Goal: Register for event/course: Sign up to attend an event or enroll in a course

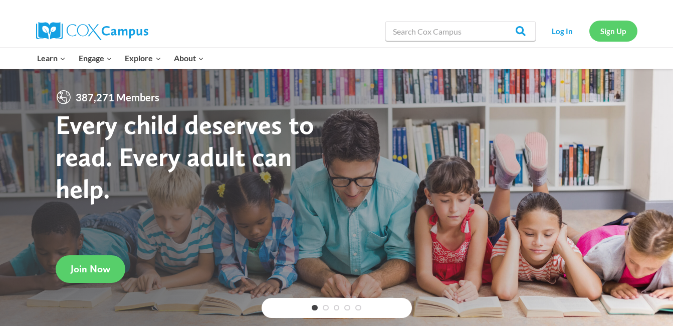
click at [613, 27] on link "Sign Up" at bounding box center [613, 31] width 48 height 21
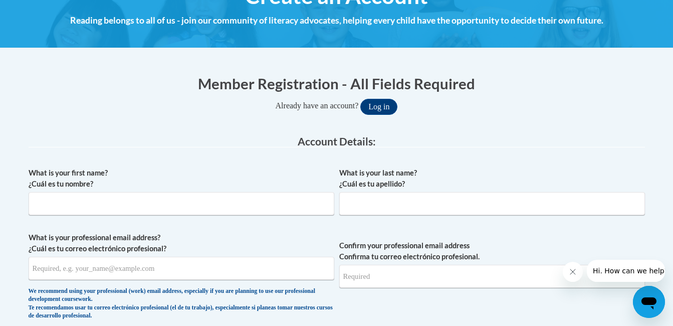
scroll to position [160, 0]
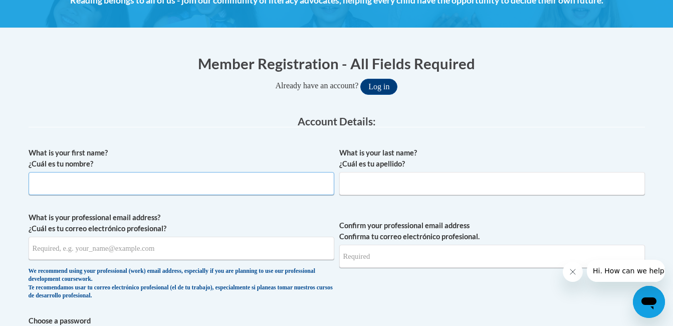
click at [60, 175] on input "What is your first name? ¿Cuál es tu nombre?" at bounding box center [182, 183] width 306 height 23
type input "l"
type input "Lakeya"
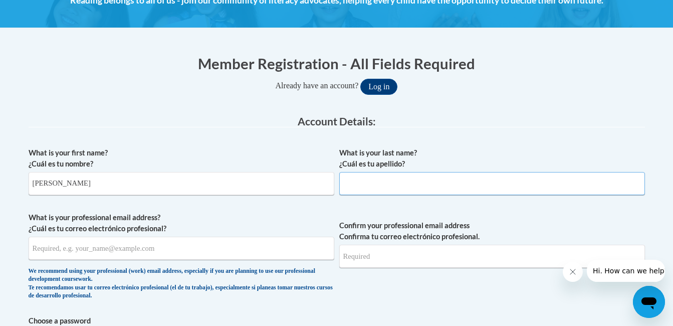
click at [352, 189] on input "What is your last name? ¿Cuál es tu apellido?" at bounding box center [492, 183] width 306 height 23
type input "Brown"
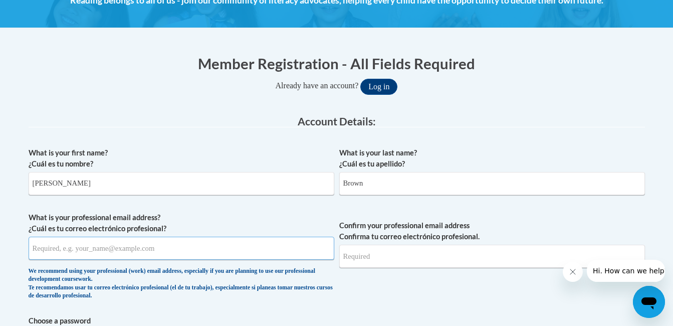
click at [116, 253] on input "What is your professional email address? ¿Cuál es tu correo electrónico profesi…" at bounding box center [182, 248] width 306 height 23
type input "lakbrown@glcsd.org"
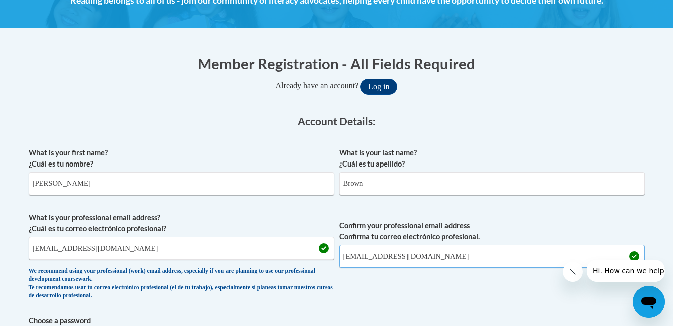
click at [405, 262] on input "lakbrown@glcsd.org" at bounding box center [492, 256] width 306 height 23
click at [400, 296] on span "Confirm your professional email address Confirma tu correo electrónico profesio…" at bounding box center [492, 258] width 306 height 93
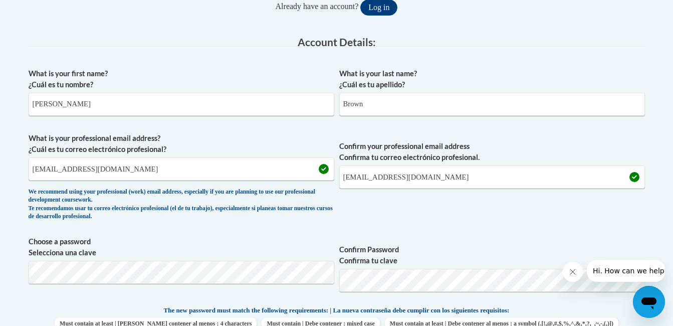
scroll to position [241, 0]
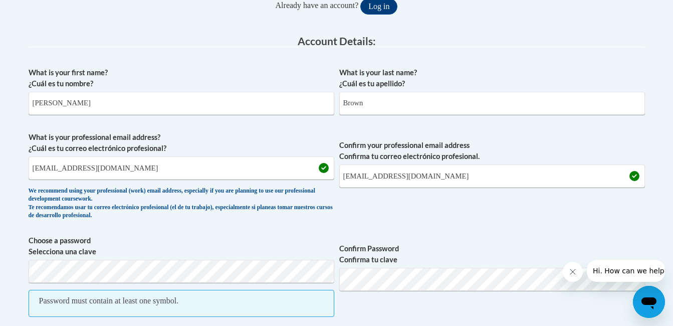
click at [434, 306] on span "Confirm Password Confirma tu clave" at bounding box center [492, 281] width 306 height 92
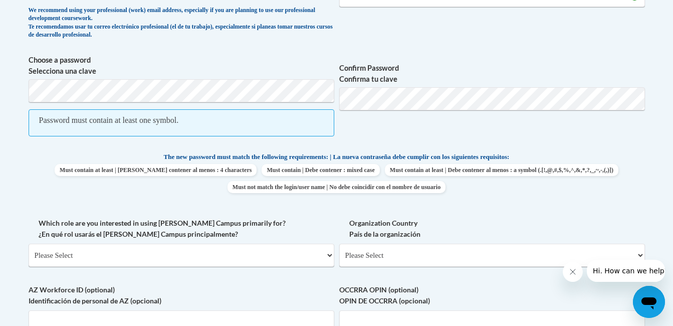
scroll to position [441, 0]
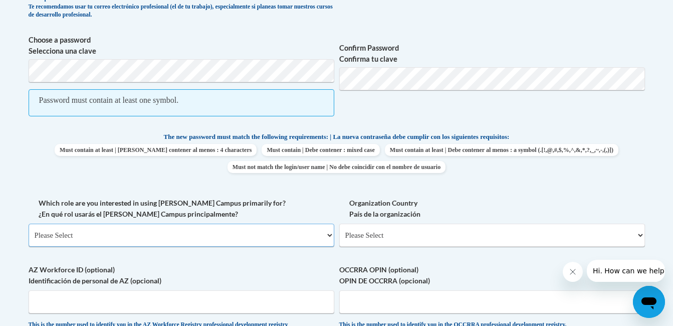
click at [328, 235] on select "Please Select College/University | Colegio/Universidad Community/Nonprofit Part…" at bounding box center [182, 235] width 306 height 23
select select "fbf2d438-af2f-41f8-98f1-81c410e29de3"
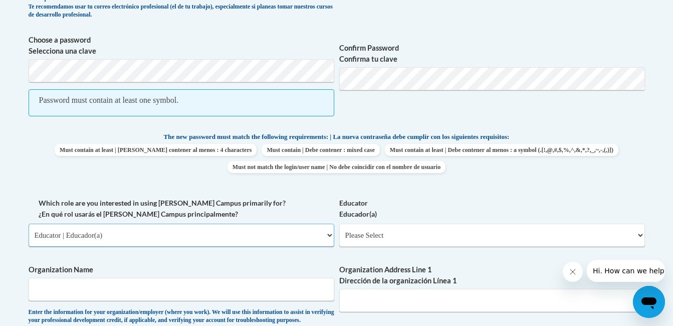
click at [328, 235] on select "Please Select College/University | Colegio/Universidad Community/Nonprofit Part…" at bounding box center [182, 235] width 306 height 23
click at [459, 243] on select "Please Select Early Learning/Daycare Teacher/Family Home Care Provider | Maestr…" at bounding box center [492, 235] width 306 height 23
select select "67563ca1-16dc-4830-a7b3-94a34bed3689"
click at [339, 224] on select "Please Select Early Learning/Daycare Teacher/Family Home Care Provider | Maestr…" at bounding box center [492, 235] width 306 height 23
click at [236, 285] on input "Organization Name" at bounding box center [182, 289] width 306 height 23
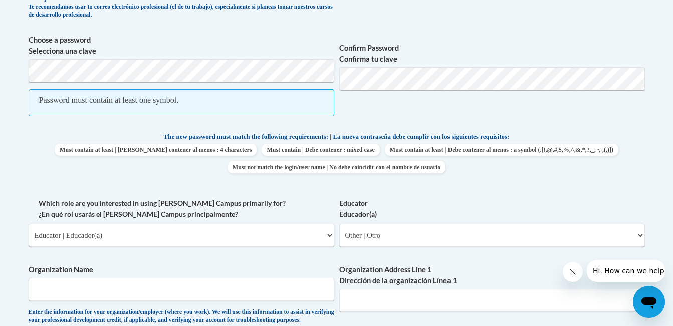
click at [498, 122] on span "Confirm Password Confirma tu clave" at bounding box center [492, 81] width 306 height 92
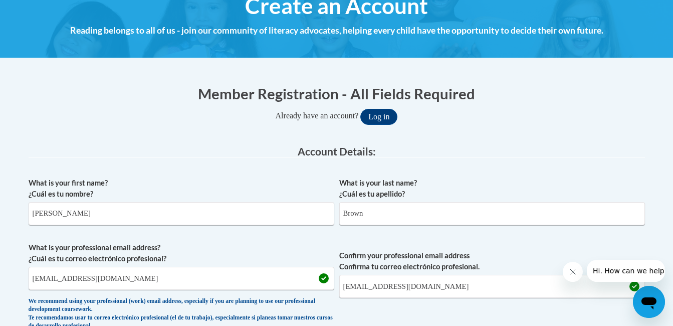
scroll to position [140, 0]
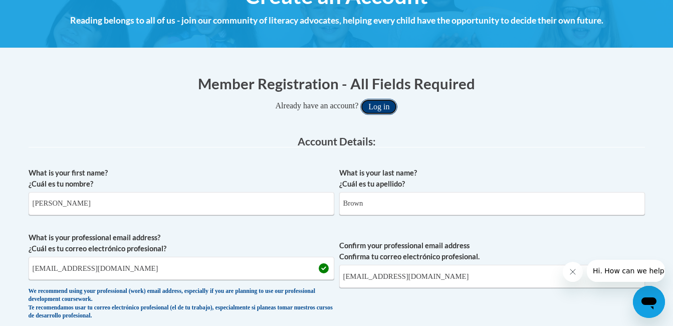
click at [377, 102] on button "Log in" at bounding box center [378, 107] width 37 height 16
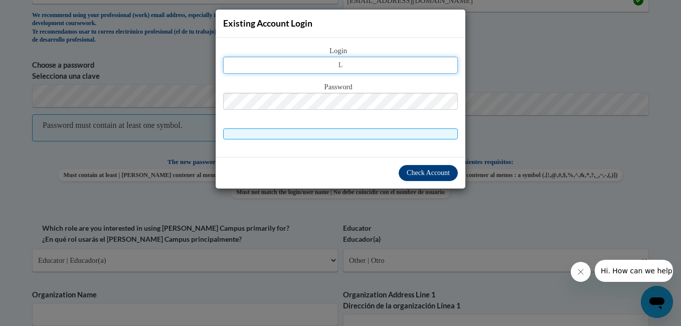
type input "[EMAIL_ADDRESS][DOMAIN_NAME]"
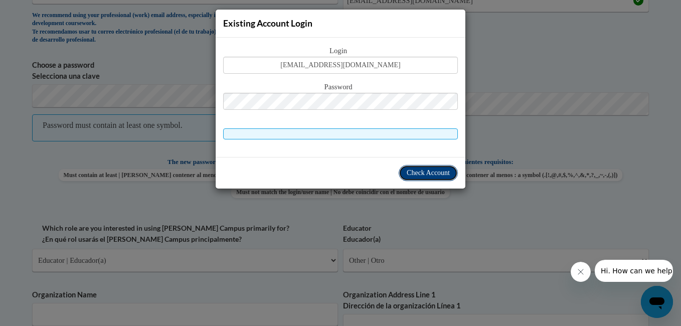
click at [425, 172] on span "Check Account" at bounding box center [427, 173] width 43 height 8
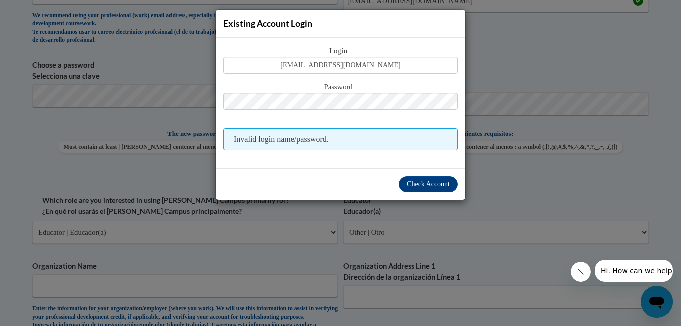
click at [348, 131] on span "Invalid login name/password." at bounding box center [340, 139] width 235 height 22
click at [428, 184] on span "Check Account" at bounding box center [427, 184] width 43 height 8
click at [542, 55] on div "Existing Account Login Login lakbrown@glcsd.org Password Invalid login name/pas…" at bounding box center [340, 163] width 681 height 326
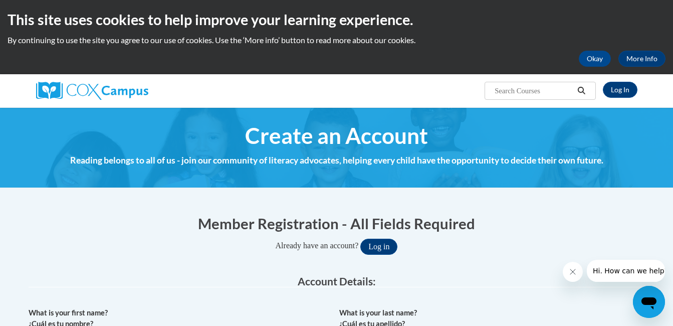
scroll to position [0, 0]
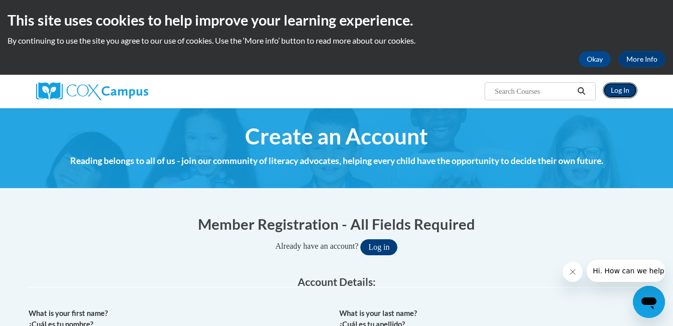
click at [621, 89] on link "Log In" at bounding box center [620, 90] width 35 height 16
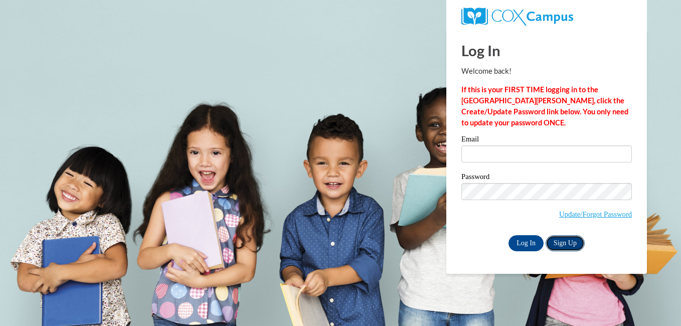
click at [563, 238] on link "Sign Up" at bounding box center [564, 243] width 39 height 16
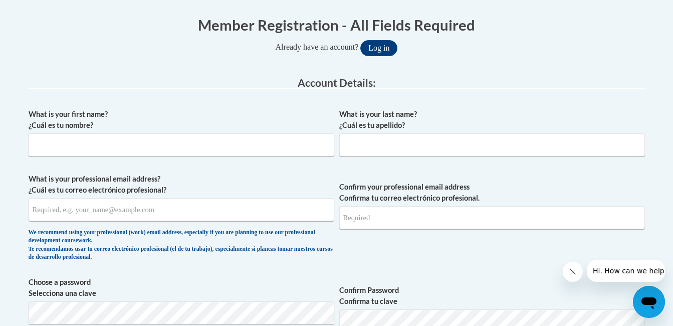
scroll to position [200, 0]
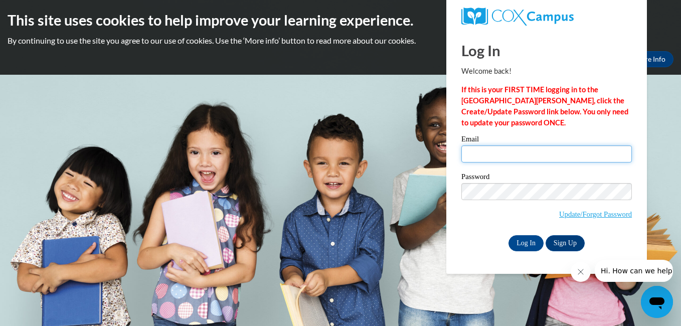
click at [472, 152] on input "Email" at bounding box center [546, 153] width 170 height 17
type input "[EMAIL_ADDRESS][DOMAIN_NAME]"
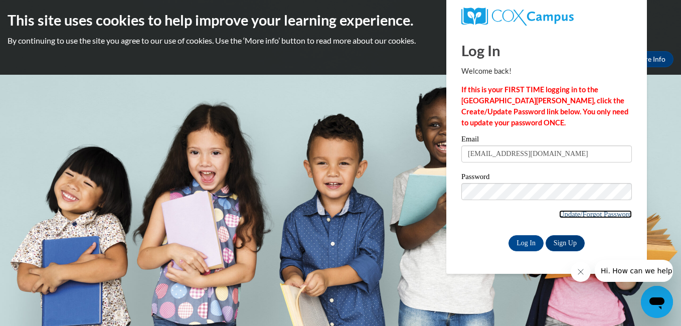
click at [594, 215] on link "Update/Forgot Password" at bounding box center [595, 214] width 73 height 8
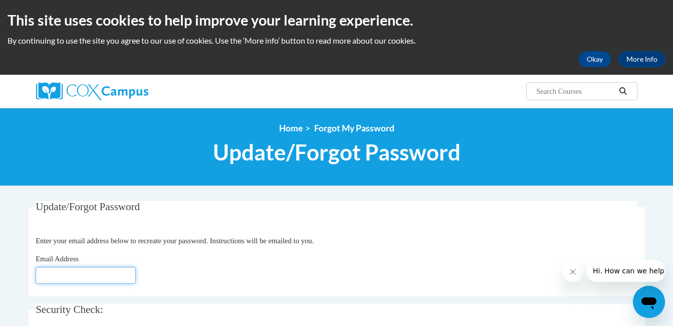
click at [66, 279] on input "Email Address" at bounding box center [86, 275] width 100 height 17
type input "[EMAIL_ADDRESS][DOMAIN_NAME]"
click at [169, 285] on fieldset "Update/Forgot Password Please enter your email address Enter your email address…" at bounding box center [337, 248] width 616 height 95
click at [249, 311] on legend "Security Check:" at bounding box center [337, 310] width 602 height 12
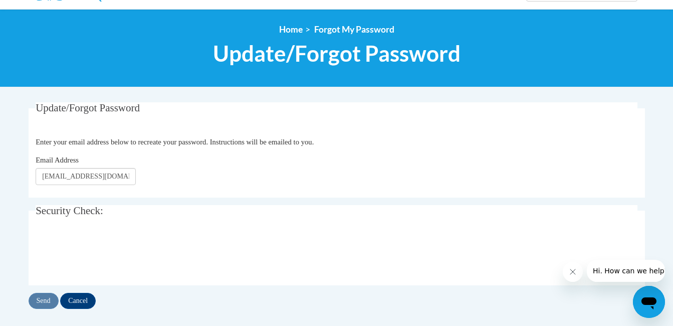
scroll to position [100, 0]
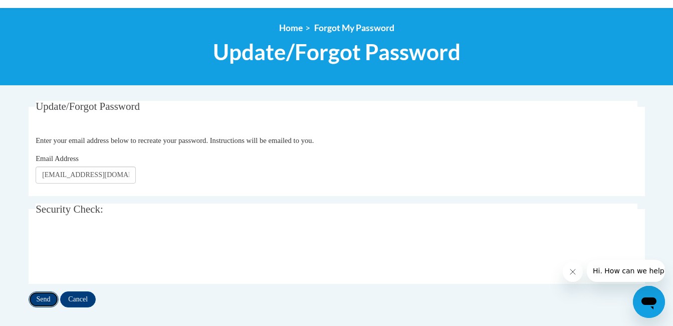
click at [50, 297] on input "Send" at bounding box center [44, 299] width 30 height 16
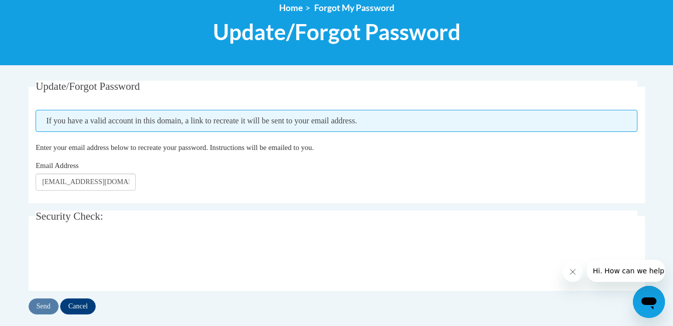
scroll to position [140, 0]
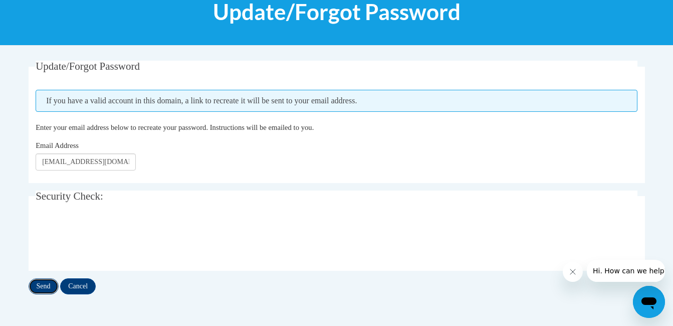
click at [46, 287] on input "Send" at bounding box center [44, 286] width 30 height 16
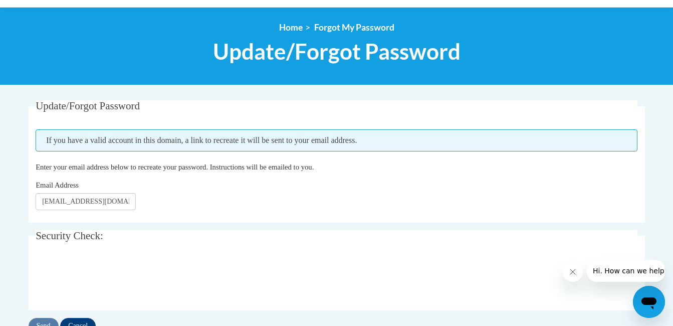
scroll to position [120, 0]
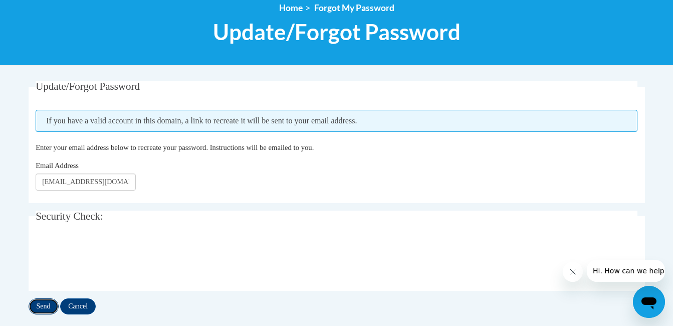
click at [45, 304] on input "Send" at bounding box center [44, 306] width 30 height 16
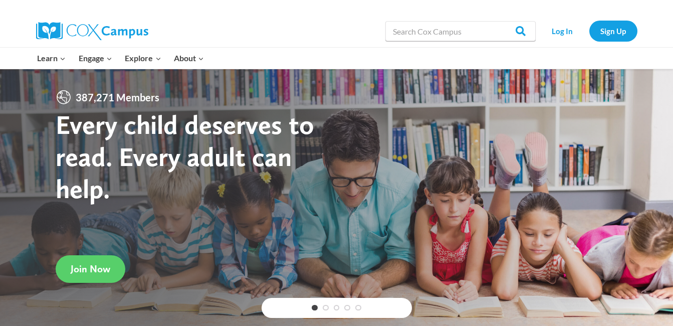
scroll to position [40, 0]
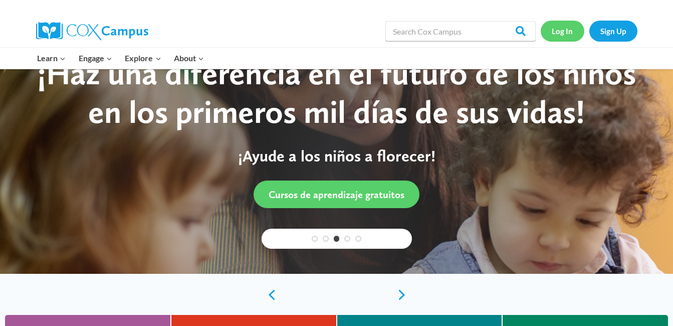
click at [562, 33] on link "Log In" at bounding box center [563, 31] width 44 height 21
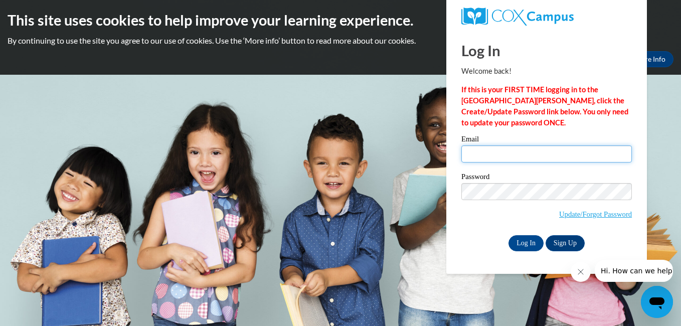
click at [483, 149] on input "Email" at bounding box center [546, 153] width 170 height 17
type input "lakbrown@glcsd.org"
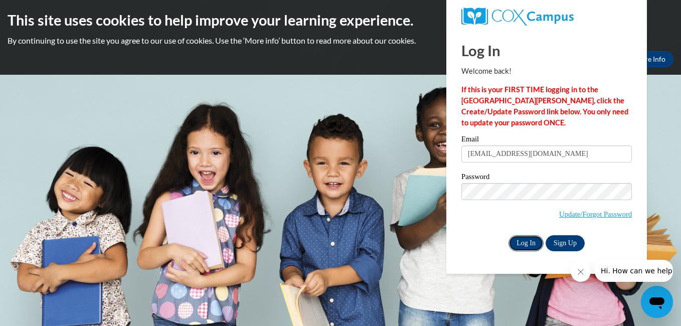
click at [519, 239] on input "Log In" at bounding box center [525, 243] width 35 height 16
click at [522, 246] on input "Log In" at bounding box center [525, 243] width 35 height 16
click at [527, 243] on input "Log In" at bounding box center [525, 243] width 35 height 16
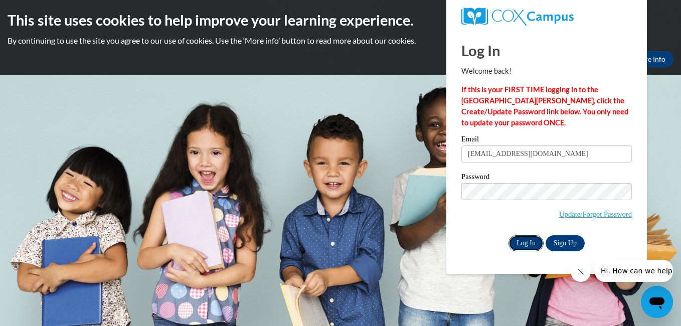
click at [527, 243] on input "Log In" at bounding box center [525, 243] width 35 height 16
click at [527, 240] on input "Log In" at bounding box center [525, 243] width 35 height 16
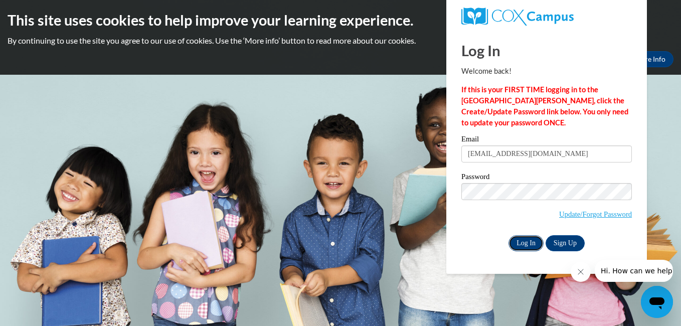
click at [516, 240] on input "Log In" at bounding box center [525, 243] width 35 height 16
click at [525, 239] on input "Log In" at bounding box center [525, 243] width 35 height 16
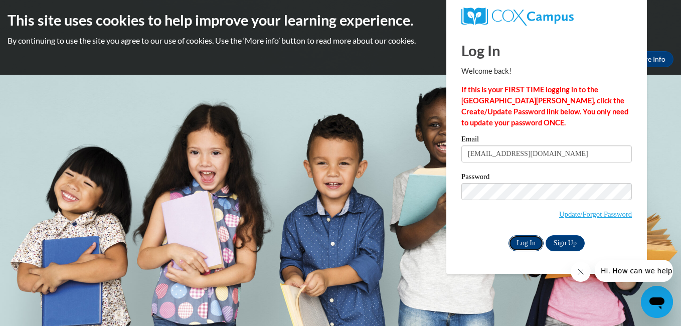
click at [525, 239] on input "Log In" at bounding box center [525, 243] width 35 height 16
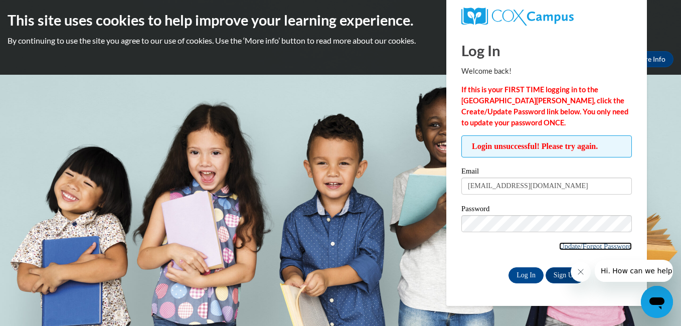
click at [598, 246] on link "Update/Forgot Password" at bounding box center [595, 246] width 73 height 8
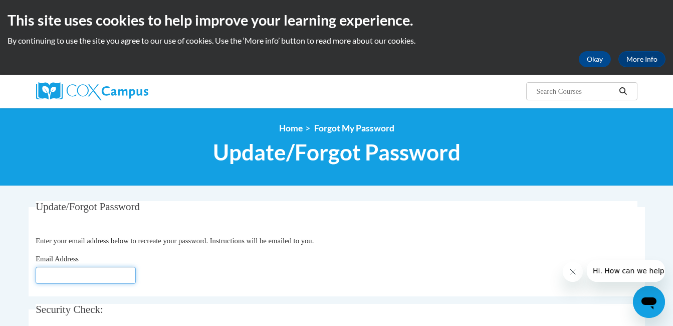
click at [51, 276] on input "Email Address" at bounding box center [86, 275] width 100 height 17
type input "[EMAIL_ADDRESS][DOMAIN_NAME]"
click at [175, 277] on div "Email Address lakbrown@glcsd.org" at bounding box center [337, 268] width 602 height 31
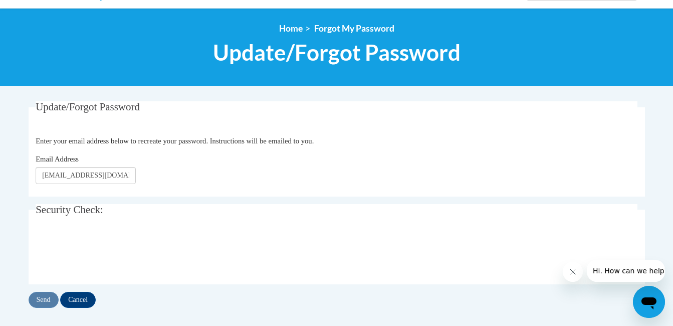
scroll to position [100, 0]
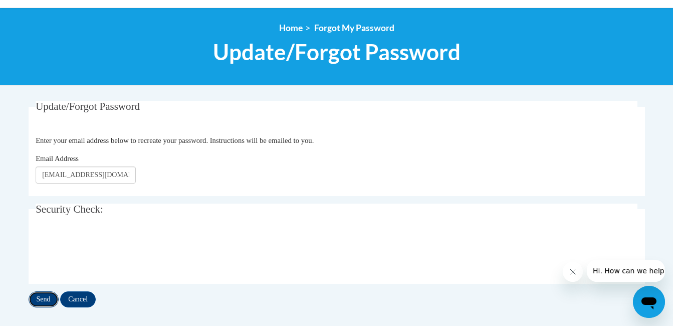
click at [40, 296] on input "Send" at bounding box center [44, 299] width 30 height 16
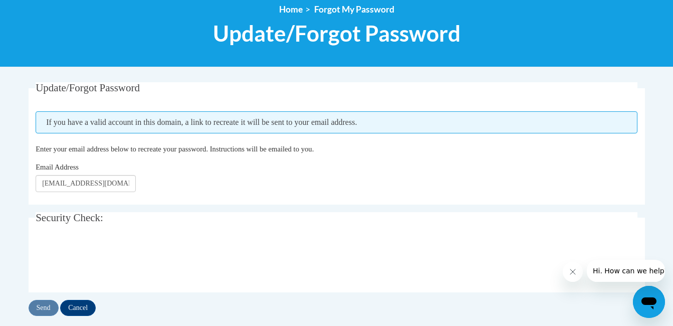
scroll to position [120, 0]
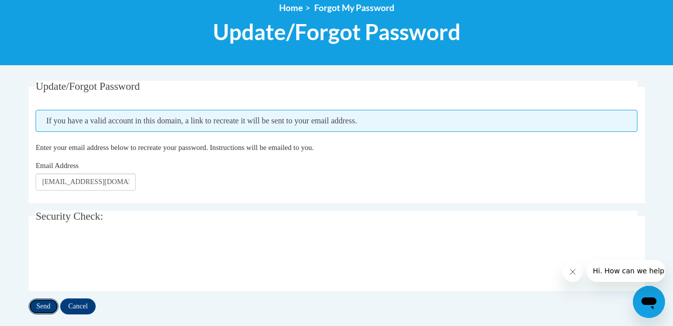
click at [42, 302] on input "Send" at bounding box center [44, 306] width 30 height 16
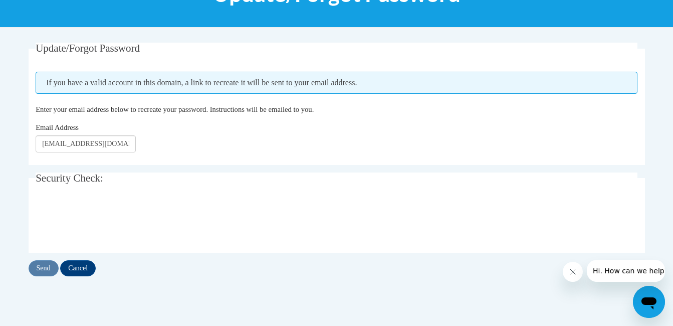
scroll to position [160, 0]
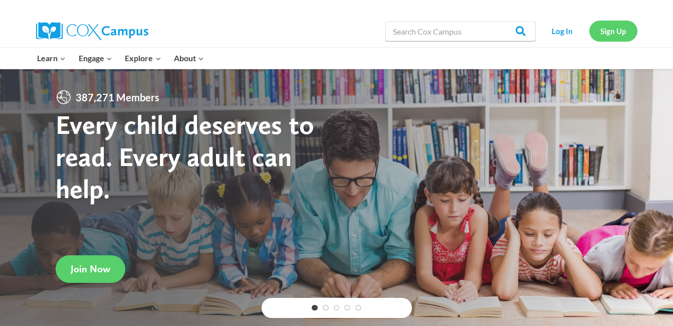
click at [607, 29] on link "Sign Up" at bounding box center [613, 31] width 48 height 21
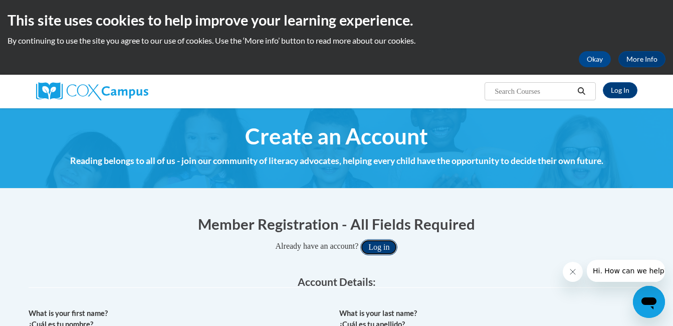
click at [380, 245] on button "Log in" at bounding box center [378, 247] width 37 height 16
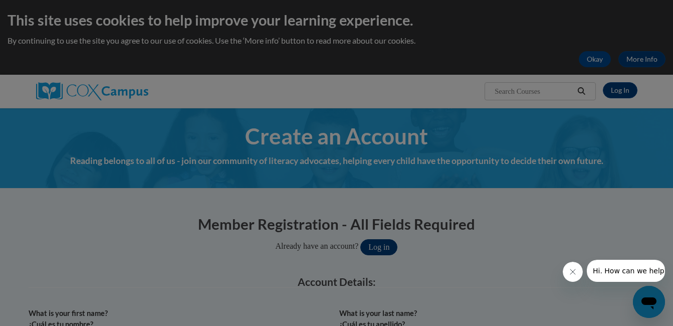
scroll to position [30, 0]
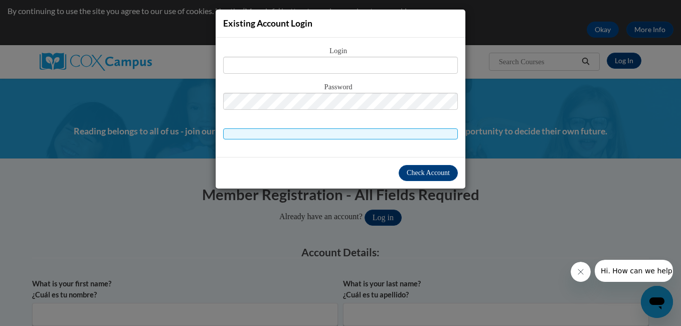
click at [522, 256] on div "Existing Account Login Login Password" at bounding box center [340, 163] width 681 height 326
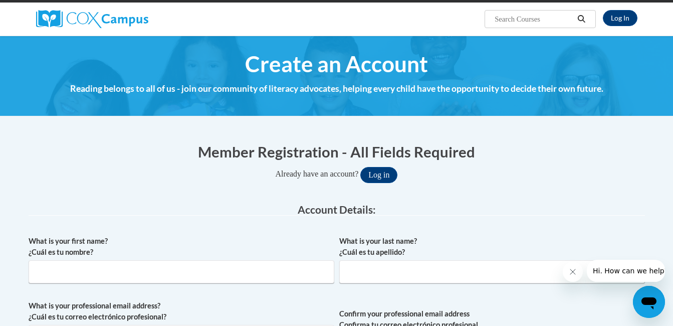
scroll to position [70, 0]
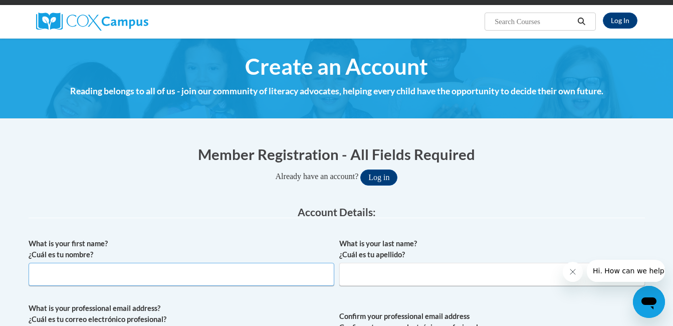
click at [78, 275] on input "What is your first name? ¿Cuál es tu nombre?" at bounding box center [182, 274] width 306 height 23
type input "Lakeya"
click at [349, 278] on input "What is your last name? ¿Cuál es tu apellido?" at bounding box center [492, 274] width 306 height 23
type input "Brown"
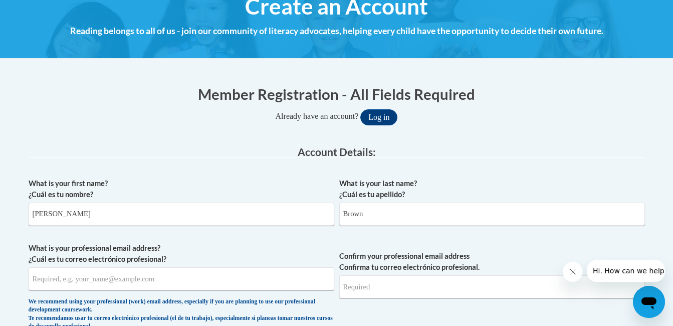
scroll to position [150, 0]
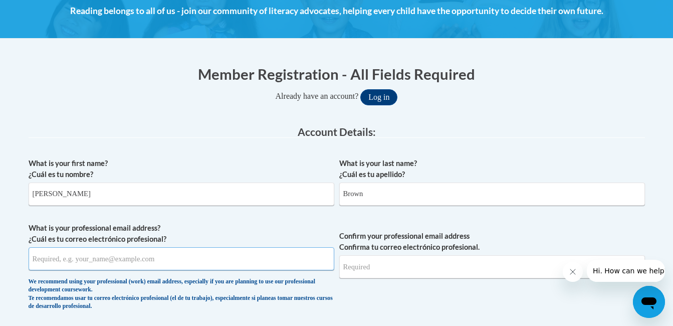
click at [66, 264] on input "What is your professional email address? ¿Cuál es tu correo electrónico profesi…" at bounding box center [182, 258] width 306 height 23
type input "lakbrown@glcsd.org"
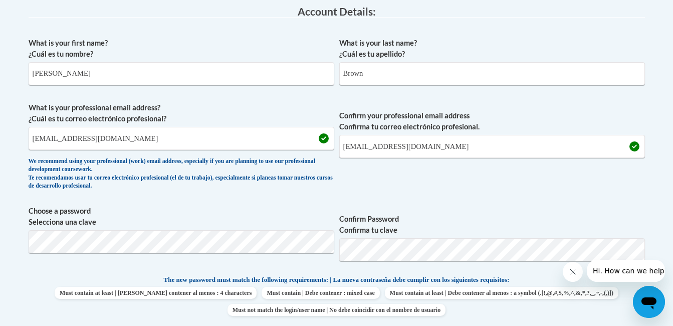
scroll to position [290, 0]
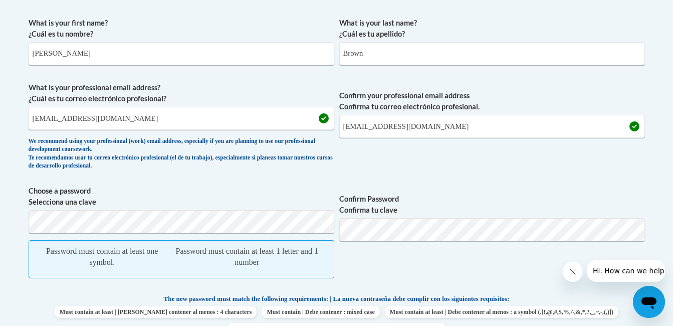
click at [438, 288] on span "Confirm Password Confirma tu clave" at bounding box center [492, 236] width 306 height 103
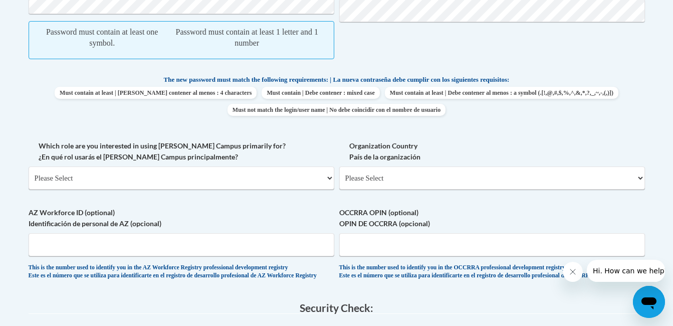
scroll to position [511, 0]
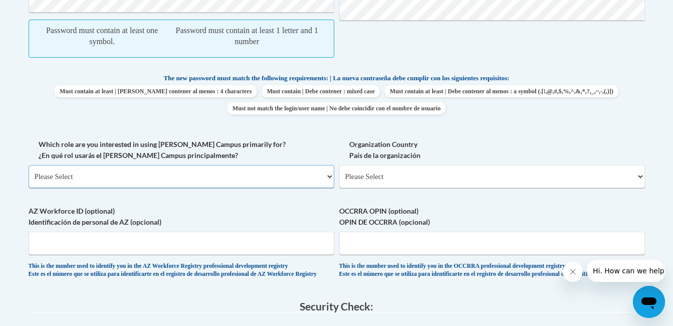
click at [329, 177] on select "Please Select College/University | Colegio/Universidad Community/Nonprofit Part…" at bounding box center [182, 176] width 306 height 23
select select "fbf2d438-af2f-41f8-98f1-81c410e29de3"
click at [29, 165] on select "Please Select College/University | Colegio/Universidad Community/Nonprofit Part…" at bounding box center [182, 176] width 306 height 23
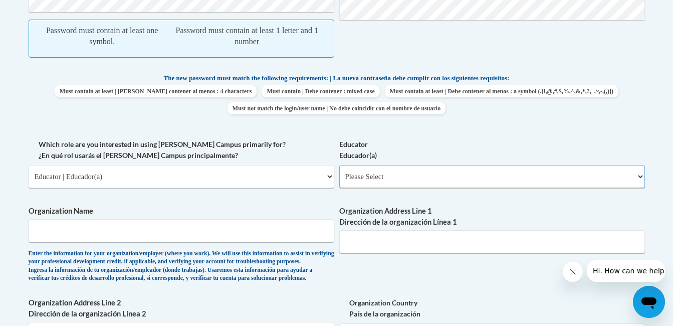
click at [439, 175] on select "Please Select Early Learning/Daycare Teacher/Family Home Care Provider | Maestr…" at bounding box center [492, 176] width 306 height 23
select select "8e40623d-54d0-45cd-9f92-5df65cd3f8cf"
click at [339, 165] on select "Please Select Early Learning/Daycare Teacher/Family Home Care Provider | Maestr…" at bounding box center [492, 176] width 306 height 23
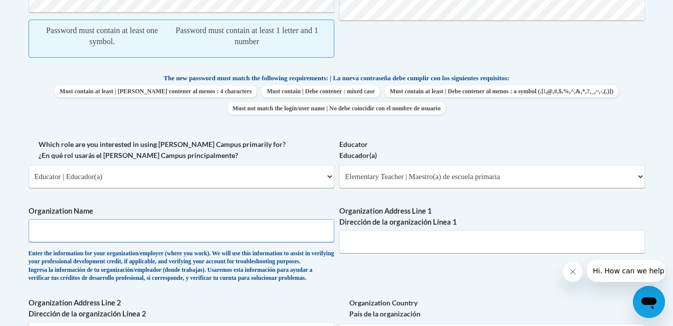
click at [230, 232] on input "Organization Name" at bounding box center [182, 230] width 306 height 23
type input "Threadgill Primary"
click at [421, 247] on input "Organization Address Line 1 Dirección de la organización Línea 1" at bounding box center [492, 241] width 306 height 23
type input "1300 Carrollton Avenue"
click at [431, 280] on div "What is your first name? ¿Cuál es tu nombre? Lakeya What is your last name? ¿Cu…" at bounding box center [337, 119] width 616 height 655
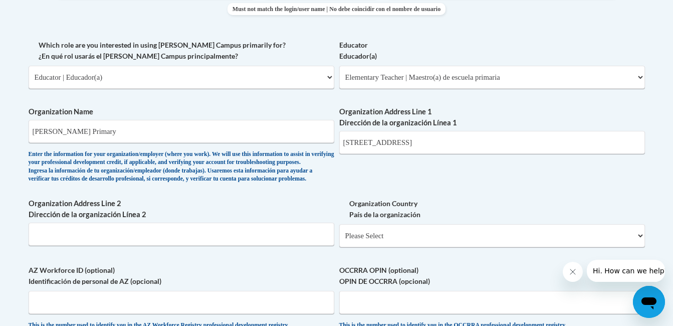
scroll to position [611, 0]
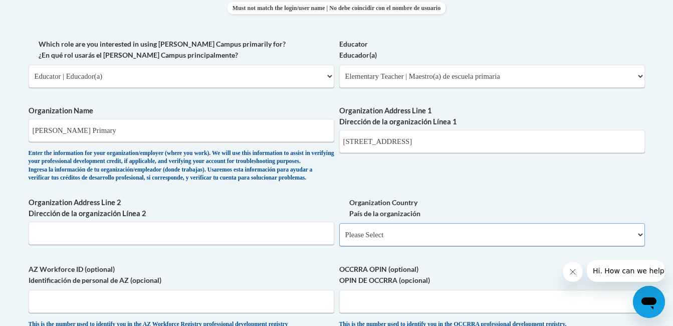
click at [639, 246] on select "Please Select United States | Estados Unidos Outside of the United States | Fue…" at bounding box center [492, 234] width 306 height 23
select select "ad49bcad-a171-4b2e-b99c-48b446064914"
click at [339, 240] on select "Please Select United States | Estados Unidos Outside of the United States | Fue…" at bounding box center [492, 234] width 306 height 23
select select
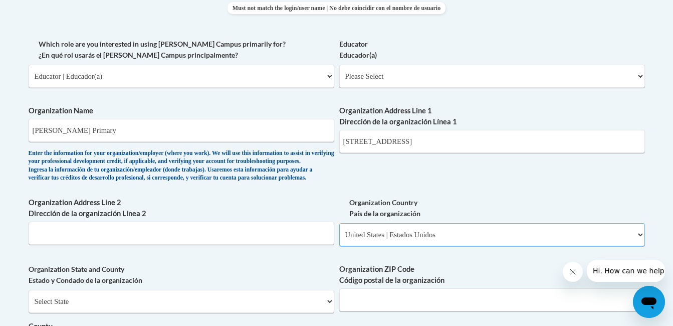
select select "2ba6c5f2-6ab4-47b5-9408-0a73ae60d186"
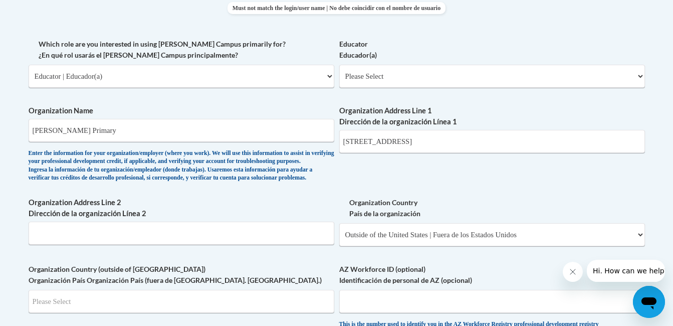
click at [464, 280] on label "AZ Workforce ID (optional) Identificación de personal de AZ (opcional)" at bounding box center [492, 275] width 306 height 22
click at [464, 290] on input "AZ Workforce ID (optional) Identificación de personal de AZ (opcional)" at bounding box center [492, 301] width 306 height 23
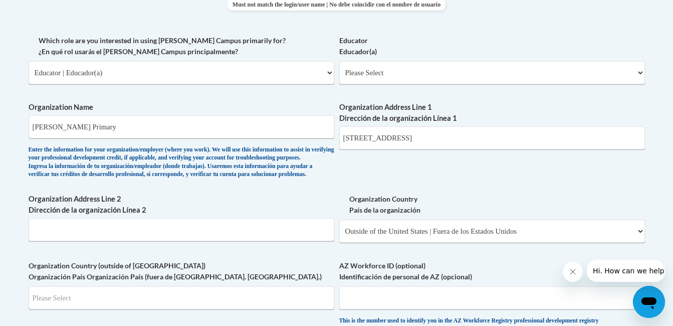
click at [301, 282] on label "Organization Country (outside of US) Organización País Organización País (fuera…" at bounding box center [182, 271] width 306 height 22
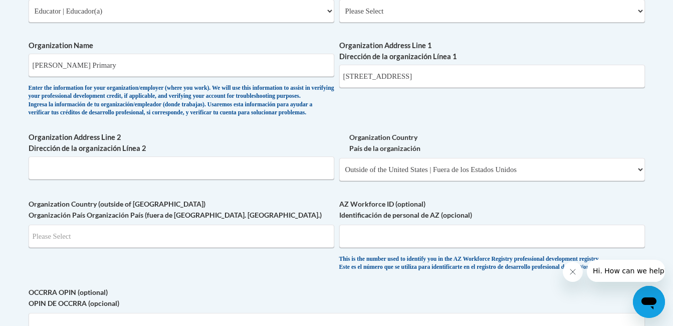
scroll to position [695, 0]
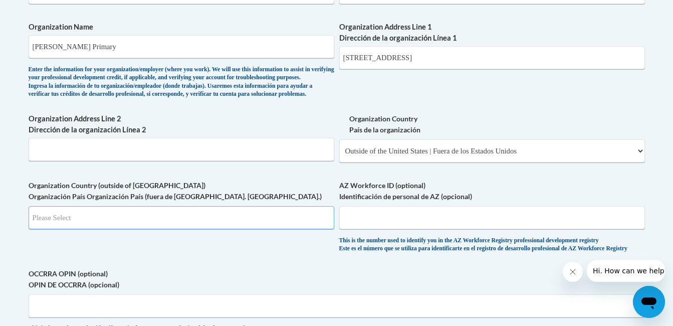
click at [65, 229] on input "Search" at bounding box center [182, 217] width 306 height 23
type input "US"
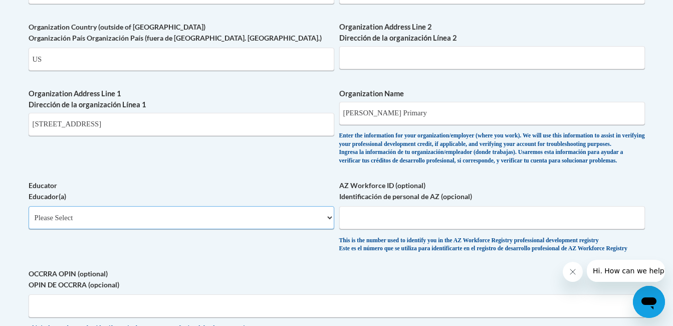
click at [328, 229] on select "Please Select Early Learning/Daycare Teacher/Family Home Care Provider | Maestr…" at bounding box center [182, 217] width 306 height 23
click at [29, 222] on select "Please Select Early Learning/Daycare Teacher/Family Home Care Provider | Maestr…" at bounding box center [182, 217] width 306 height 23
click at [123, 229] on select "Please Select Early Learning/Daycare Teacher/Family Home Care Provider | Maestr…" at bounding box center [182, 217] width 306 height 23
select select "8e40623d-54d0-45cd-9f92-5df65cd3f8cf"
click at [29, 222] on select "Please Select Early Learning/Daycare Teacher/Family Home Care Provider | Maestr…" at bounding box center [182, 217] width 306 height 23
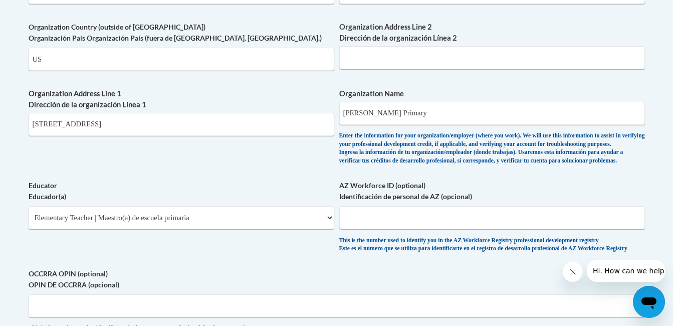
click at [369, 290] on label "OCCRRA OPIN (optional) OPIN DE OCCRRA (opcional)" at bounding box center [337, 279] width 616 height 22
click at [369, 295] on input "OCCRRA OPIN (optional) OPIN DE OCCRRA (opcional)" at bounding box center [337, 305] width 616 height 23
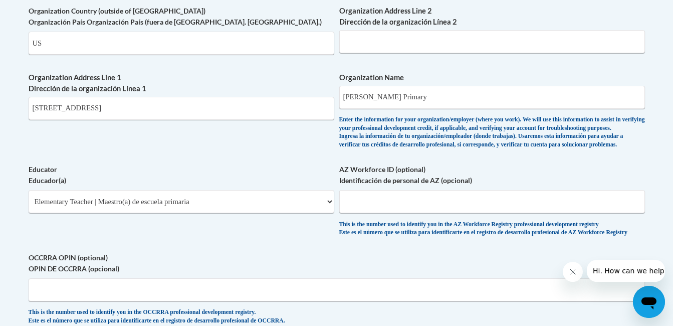
click at [438, 274] on label "OCCRRA OPIN (optional) OPIN DE OCCRRA (opcional)" at bounding box center [337, 263] width 616 height 22
click at [438, 289] on input "OCCRRA OPIN (optional) OPIN DE OCCRRA (opcional)" at bounding box center [337, 289] width 616 height 23
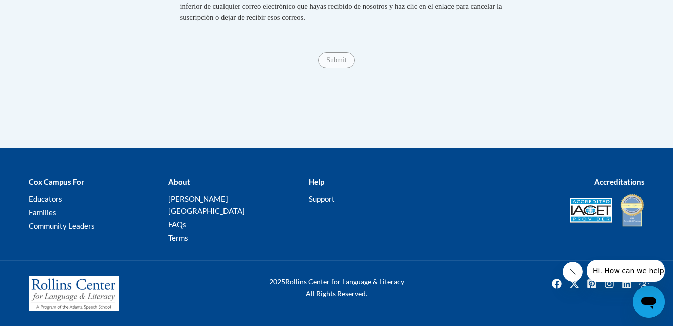
scroll to position [903, 0]
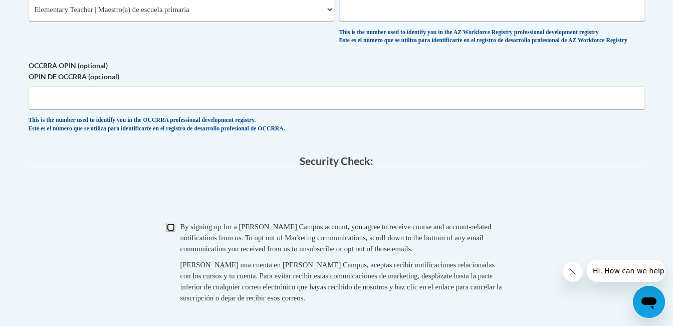
click at [171, 232] on input "Checkbox" at bounding box center [170, 227] width 9 height 9
checkbox input "true"
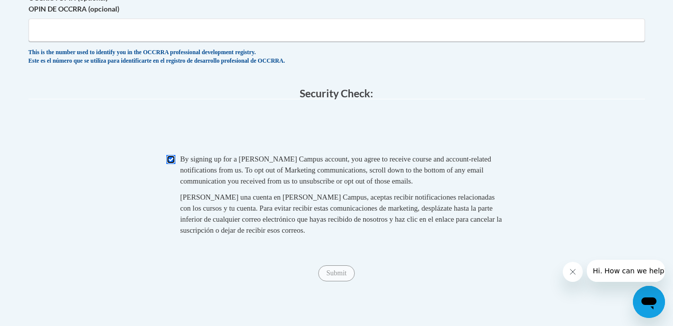
scroll to position [983, 0]
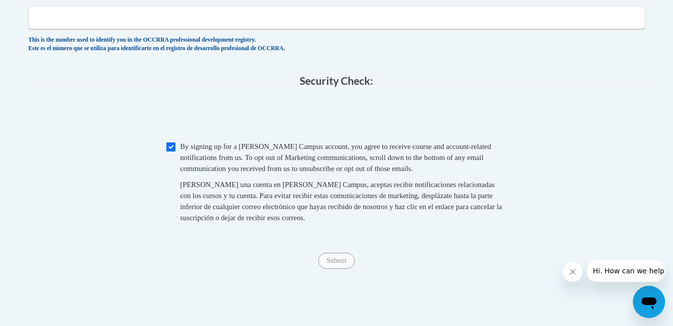
click at [343, 264] on span "Submit" at bounding box center [336, 260] width 36 height 8
click at [337, 264] on span "Submit" at bounding box center [336, 260] width 36 height 8
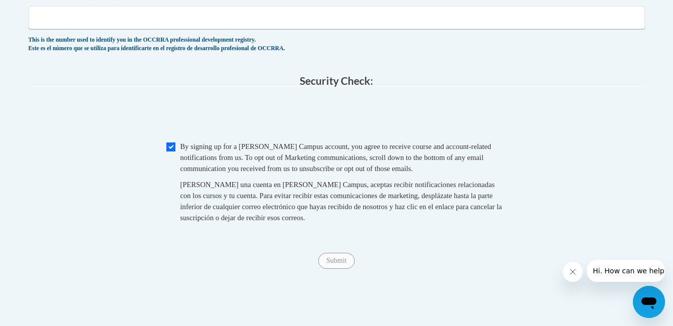
click at [337, 264] on span "Submit" at bounding box center [336, 260] width 36 height 8
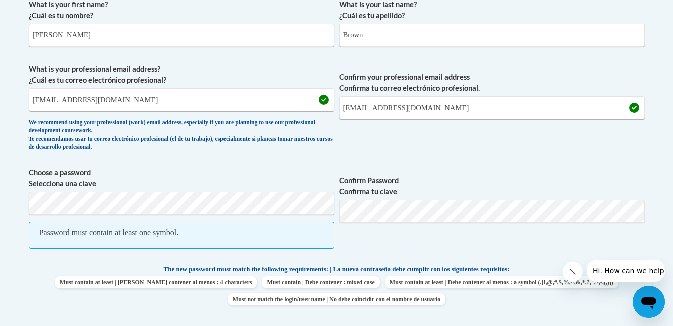
scroll to position [954, 0]
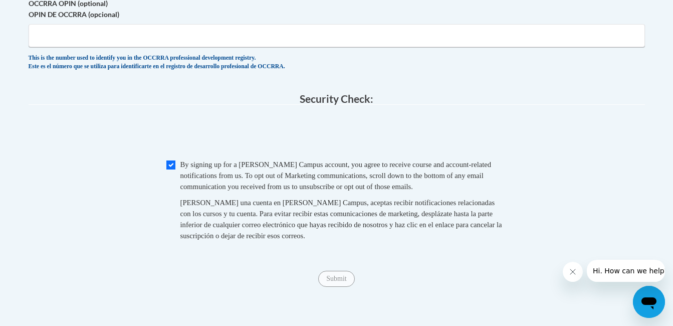
click at [335, 282] on span "Submit" at bounding box center [336, 278] width 36 height 8
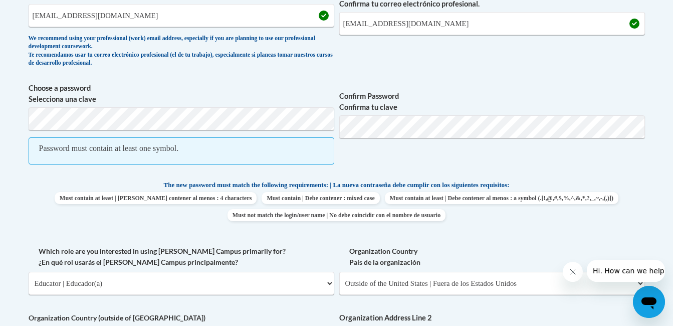
scroll to position [392, 0]
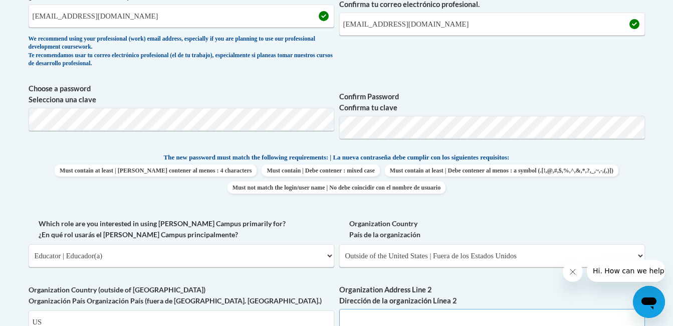
click at [562, 310] on input "Organization Address Line 2 Dirección de la organización Línea 2" at bounding box center [492, 320] width 306 height 23
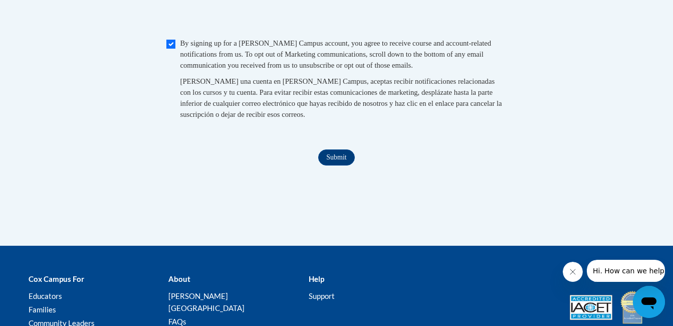
scroll to position [1059, 0]
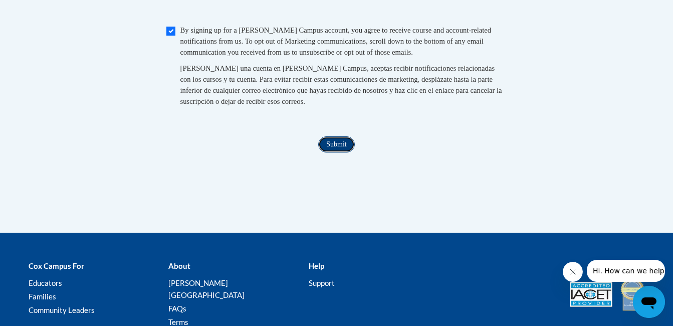
click at [340, 152] on input "Submit" at bounding box center [336, 144] width 36 height 16
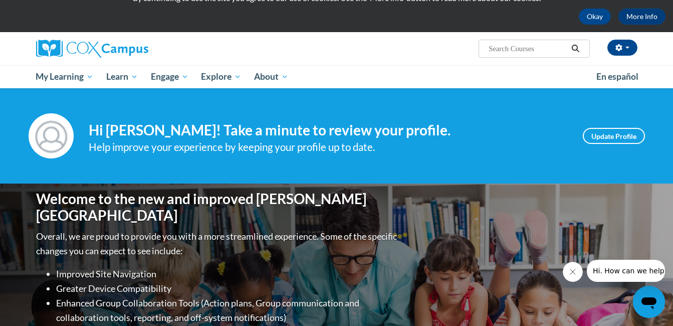
scroll to position [40, 0]
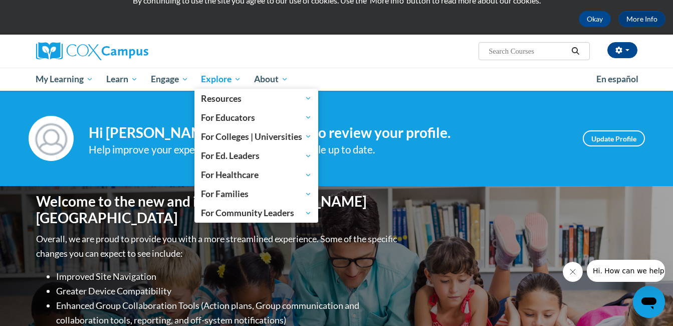
click at [212, 79] on span "Explore" at bounding box center [221, 79] width 40 height 12
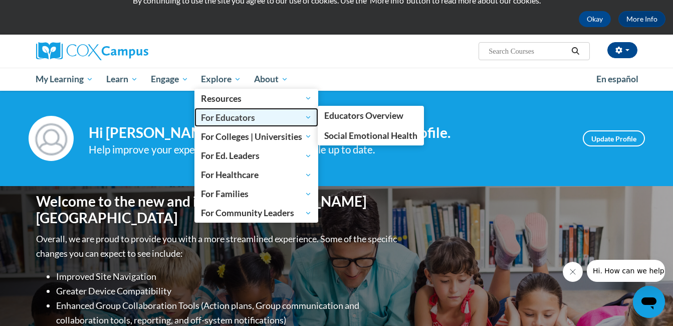
click at [225, 117] on span "For Educators" at bounding box center [256, 117] width 111 height 12
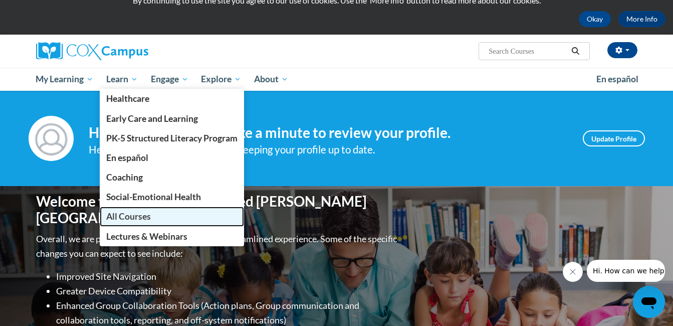
click at [129, 218] on span "All Courses" at bounding box center [128, 216] width 45 height 11
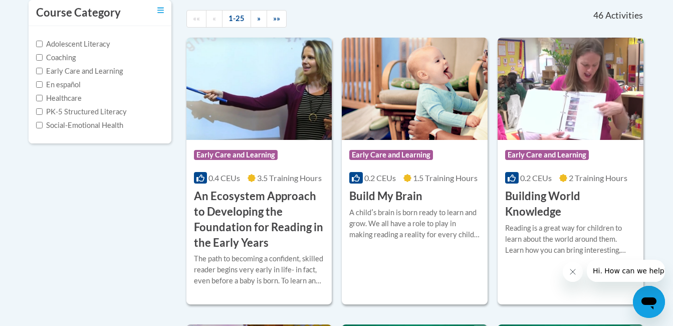
scroll to position [261, 0]
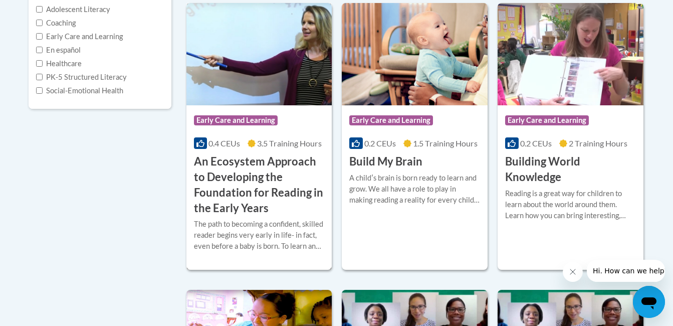
click at [256, 170] on h3 "An Ecosystem Approach to Developing the Foundation for Reading in the Early Yea…" at bounding box center [259, 185] width 131 height 62
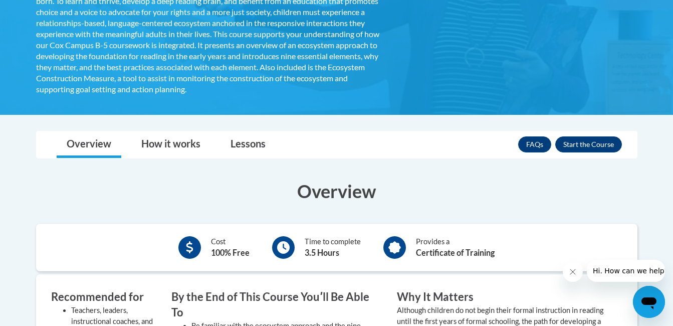
scroll to position [297, 0]
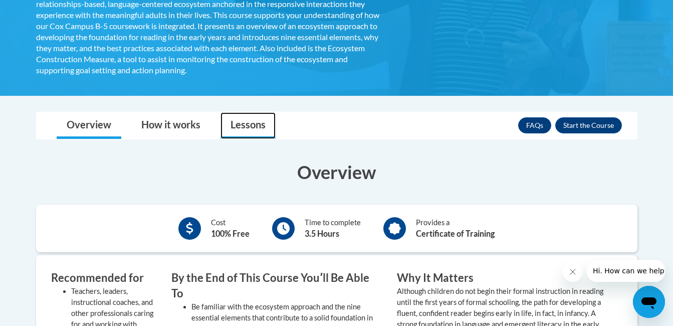
click at [256, 123] on link "Lessons" at bounding box center [247, 125] width 55 height 27
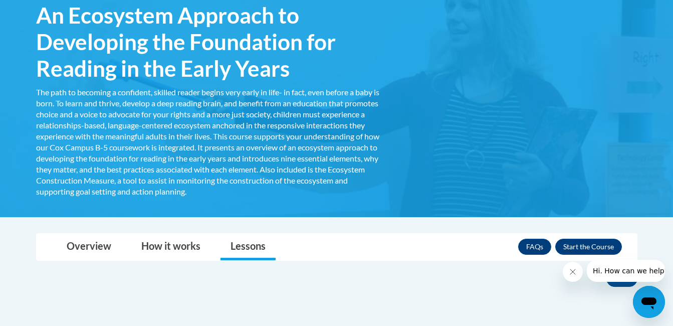
scroll to position [177, 0]
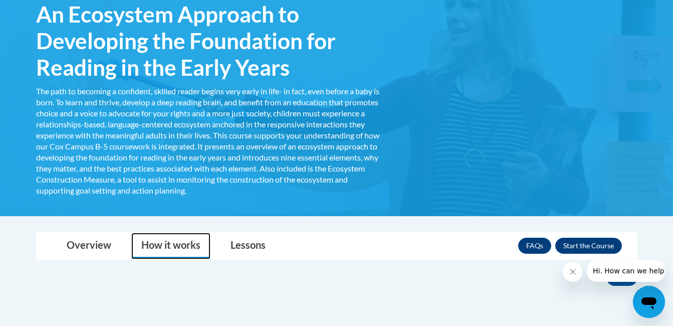
click at [168, 243] on link "How it works" at bounding box center [170, 246] width 79 height 27
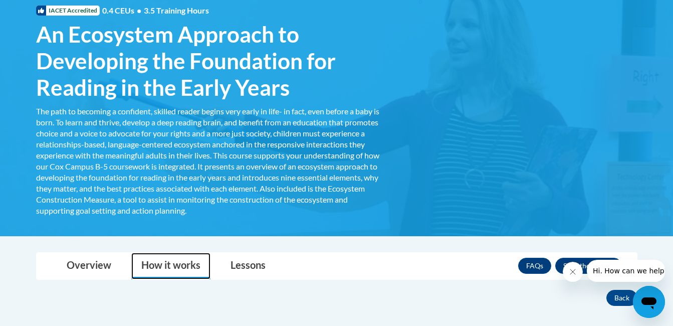
click at [170, 267] on link "How it works" at bounding box center [170, 266] width 79 height 27
click at [165, 271] on link "How it works" at bounding box center [170, 266] width 79 height 27
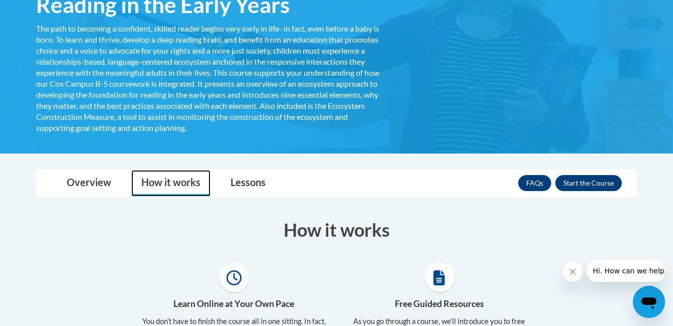
scroll to position [228, 0]
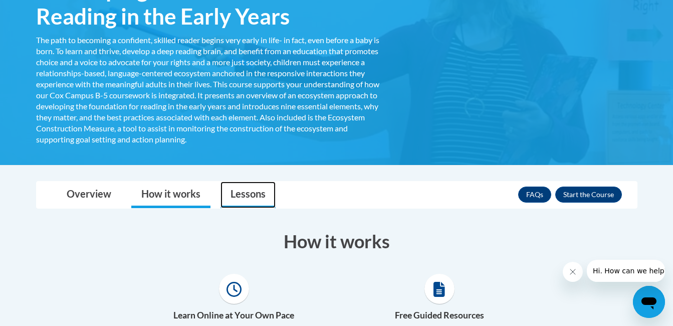
click at [240, 194] on link "Lessons" at bounding box center [247, 194] width 55 height 27
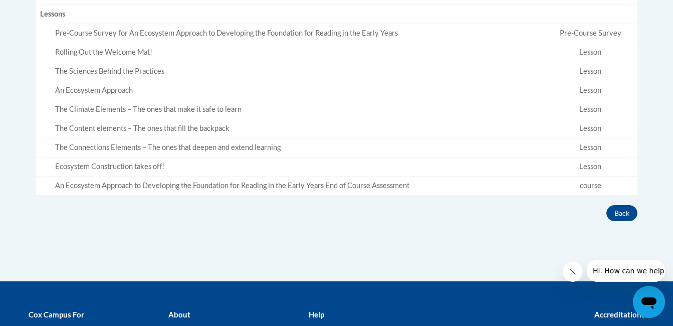
scroll to position [490, 0]
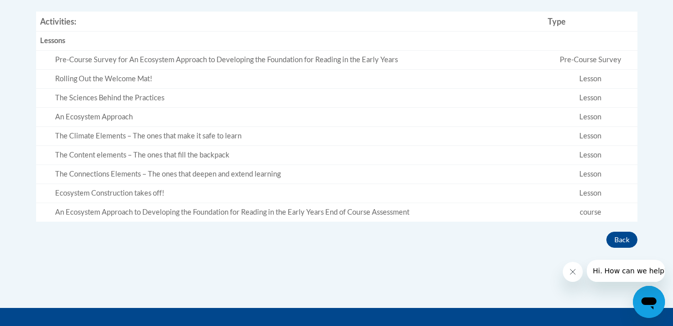
click at [602, 81] on td "Lesson" at bounding box center [591, 79] width 94 height 19
click at [194, 59] on div "Pre-Course Survey for An Ecosystem Approach to Developing the Foundation for Re…" at bounding box center [297, 60] width 485 height 11
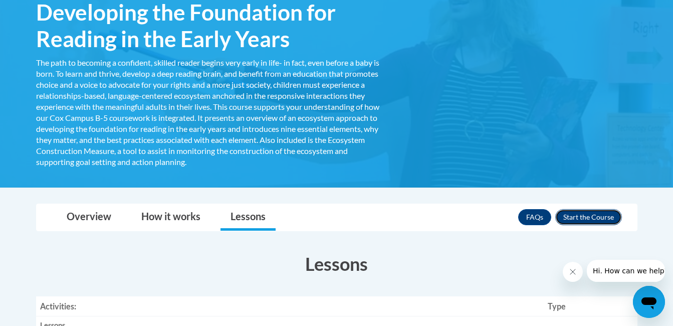
click at [590, 214] on button "Enroll" at bounding box center [588, 217] width 67 height 16
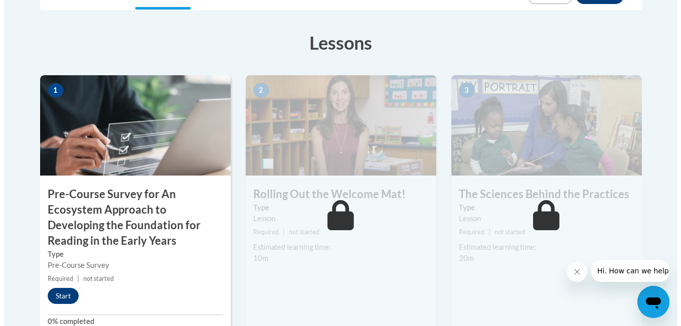
scroll to position [265, 0]
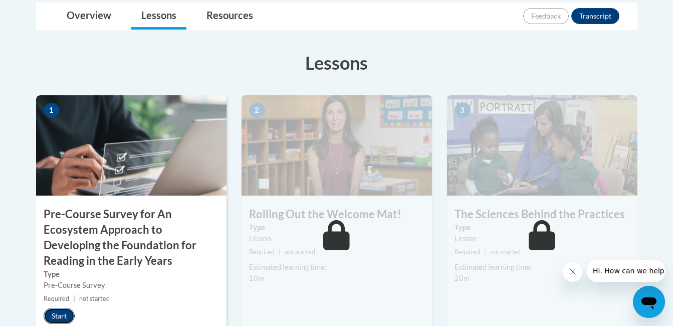
click at [55, 312] on button "Start" at bounding box center [59, 316] width 31 height 16
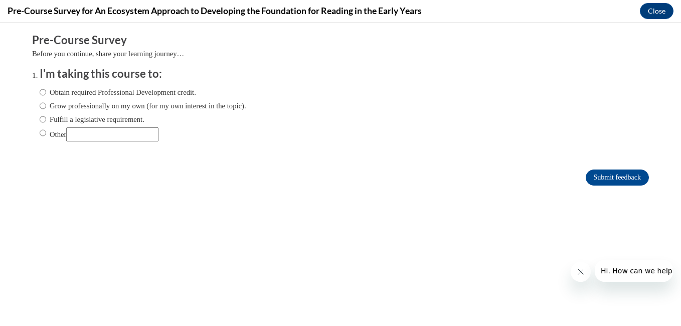
scroll to position [0, 0]
click at [40, 118] on input "Fulfill a legislative requirement." at bounding box center [43, 119] width 7 height 11
radio input "true"
click at [611, 177] on input "Submit feedback" at bounding box center [616, 177] width 63 height 16
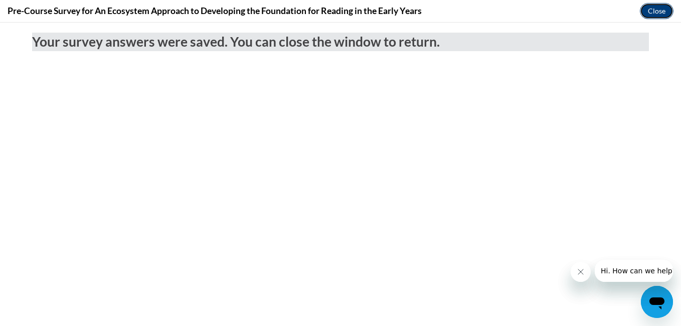
click at [665, 9] on button "Close" at bounding box center [656, 11] width 34 height 16
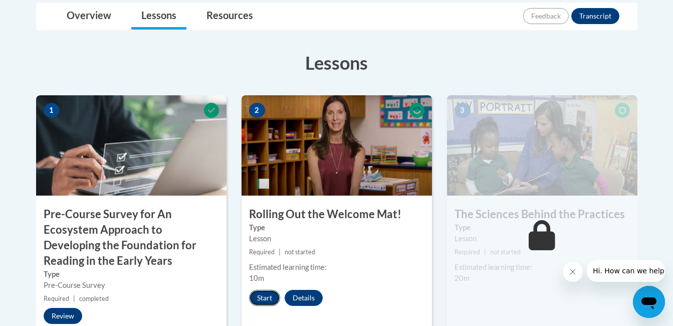
click at [264, 297] on button "Start" at bounding box center [264, 298] width 31 height 16
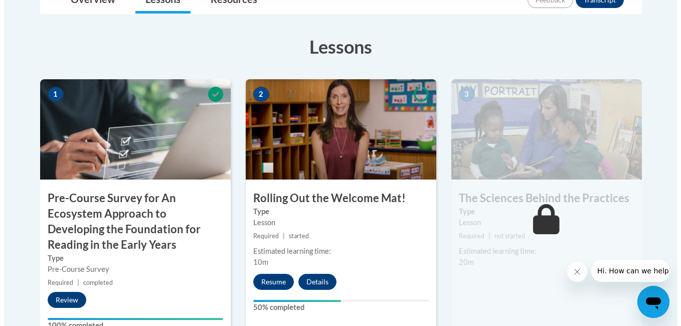
scroll to position [301, 0]
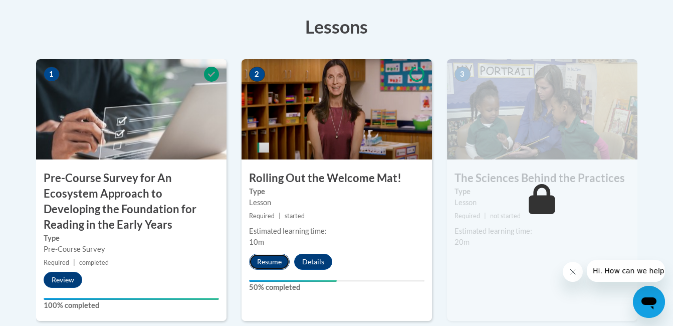
click at [265, 263] on button "Resume" at bounding box center [269, 262] width 41 height 16
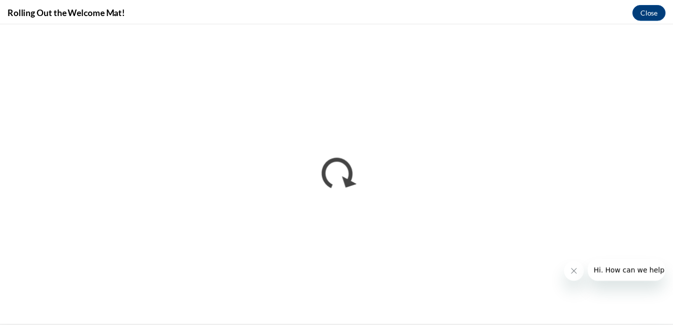
scroll to position [0, 0]
click at [651, 13] on button "Close" at bounding box center [656, 11] width 34 height 16
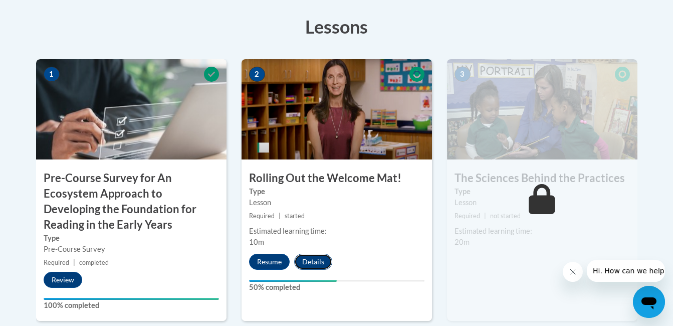
click at [317, 261] on button "Details" at bounding box center [313, 262] width 38 height 16
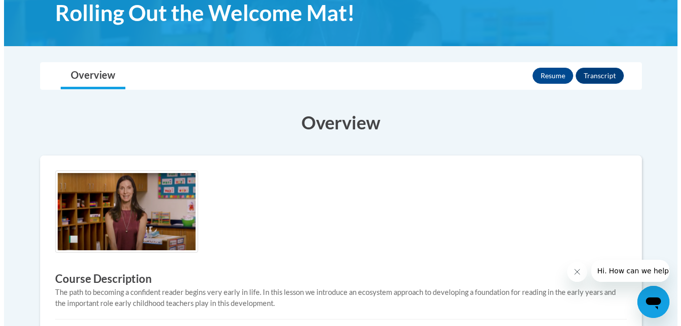
scroll to position [160, 0]
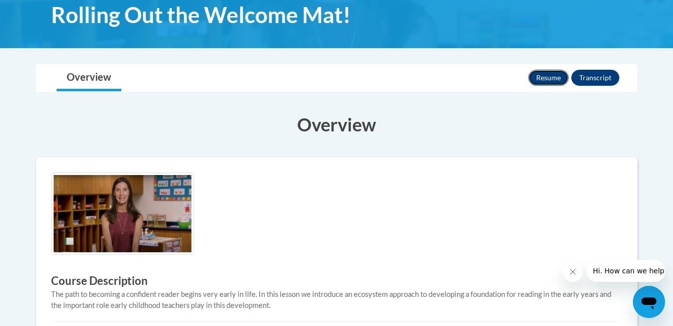
click at [549, 74] on button "Resume" at bounding box center [548, 78] width 41 height 16
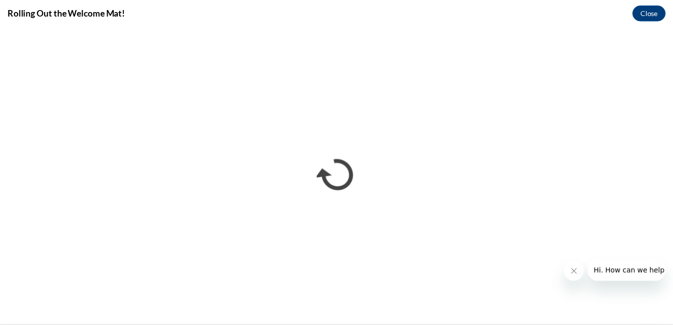
scroll to position [0, 0]
click at [652, 12] on button "Close" at bounding box center [656, 12] width 34 height 16
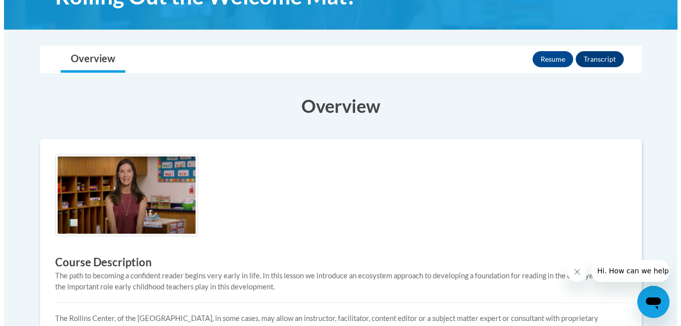
scroll to position [160, 0]
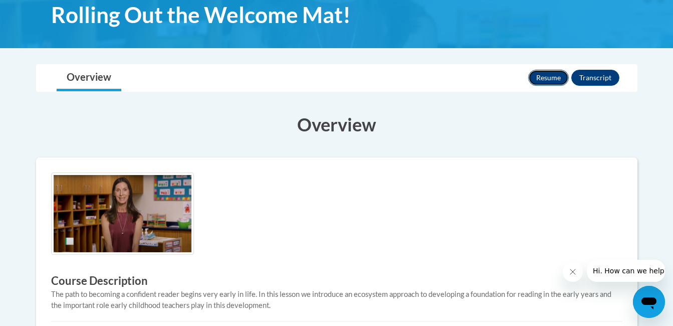
click at [547, 76] on button "Resume" at bounding box center [548, 78] width 41 height 16
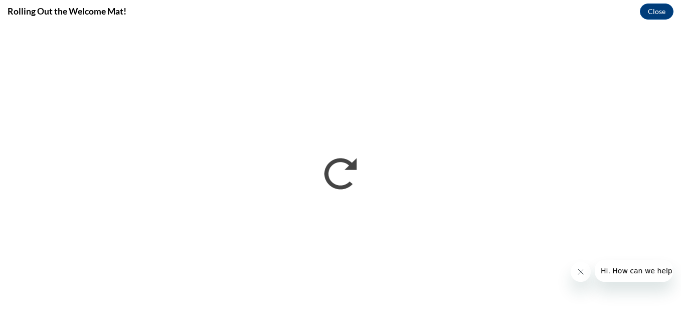
scroll to position [0, 0]
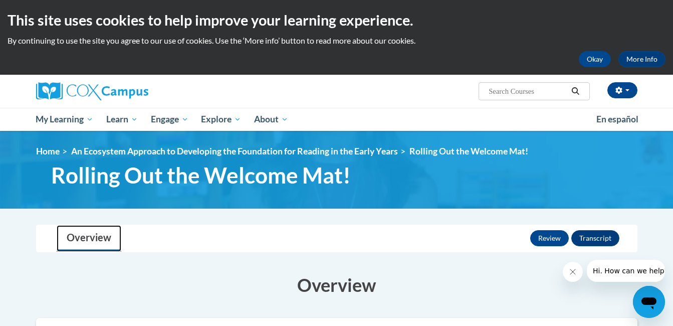
click at [97, 238] on link "Overview" at bounding box center [89, 238] width 65 height 27
click at [547, 234] on button "Review" at bounding box center [549, 238] width 39 height 16
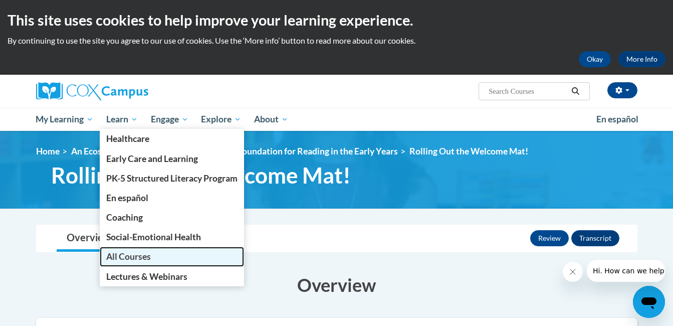
click at [140, 260] on span "All Courses" at bounding box center [128, 256] width 45 height 11
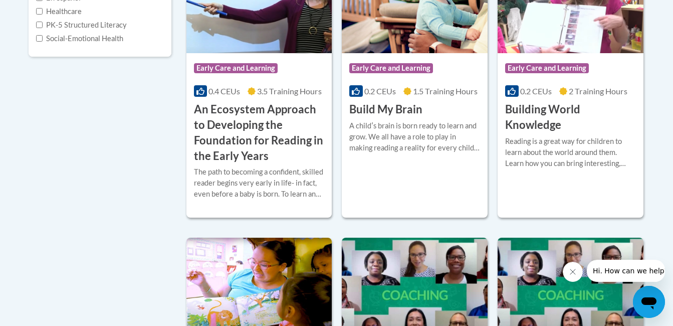
scroll to position [241, 0]
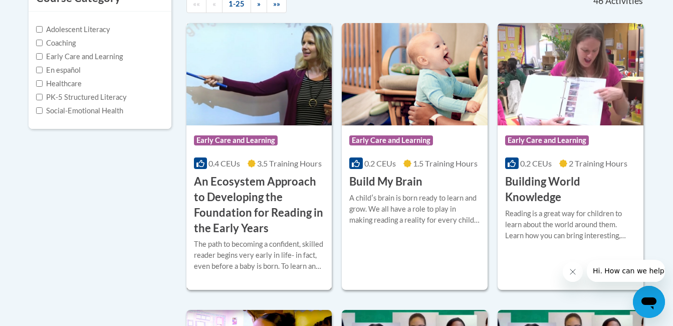
click at [236, 197] on h3 "An Ecosystem Approach to Developing the Foundation for Reading in the Early Yea…" at bounding box center [259, 205] width 131 height 62
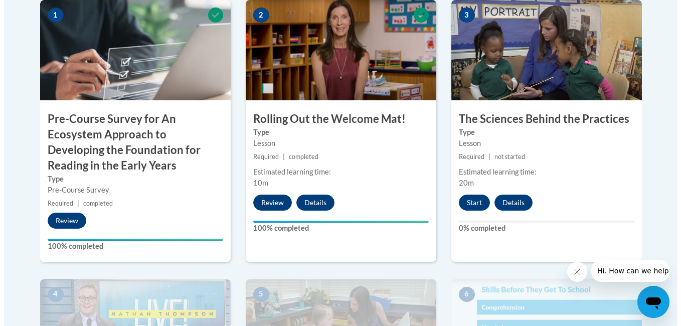
scroll to position [361, 0]
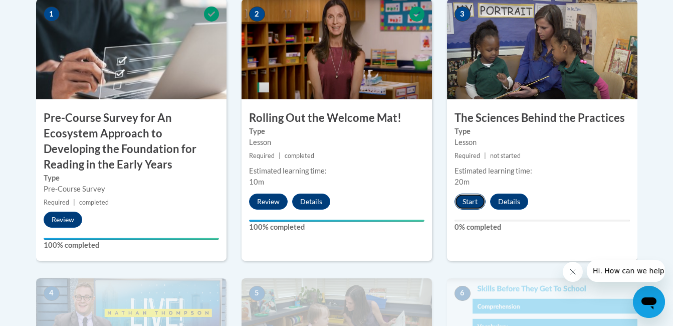
click at [470, 201] on button "Start" at bounding box center [470, 201] width 31 height 16
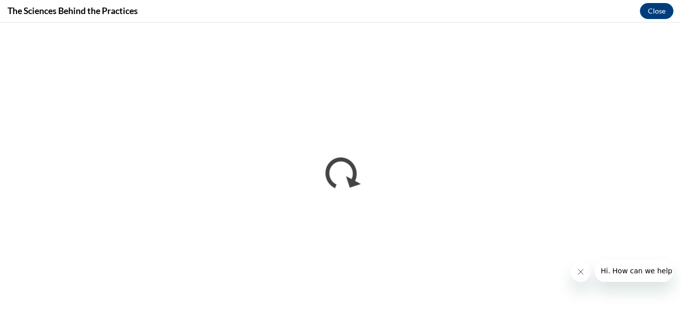
scroll to position [0, 0]
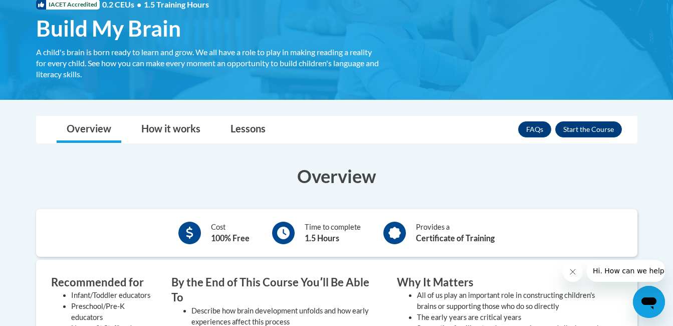
scroll to position [160, 0]
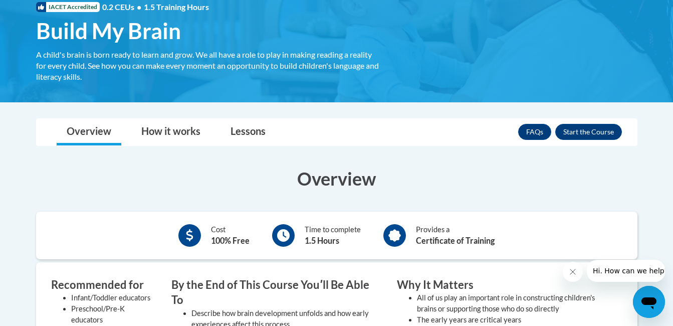
click at [596, 121] on div "FAQs Enroll" at bounding box center [570, 132] width 104 height 26
click at [593, 134] on button "Enroll" at bounding box center [588, 132] width 67 height 16
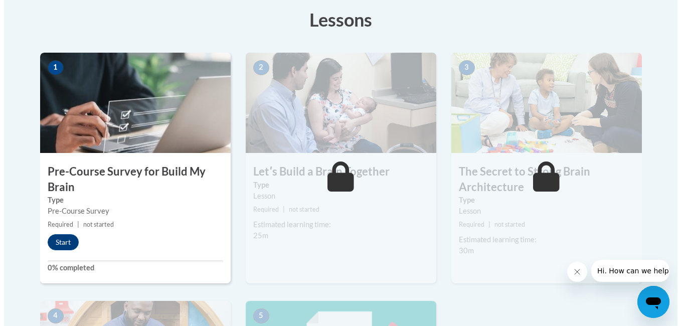
scroll to position [287, 0]
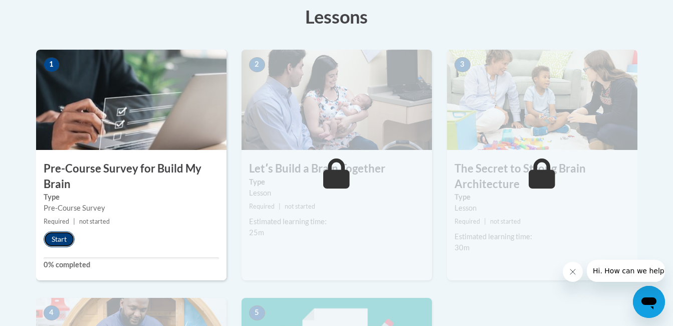
click at [60, 239] on button "Start" at bounding box center [59, 239] width 31 height 16
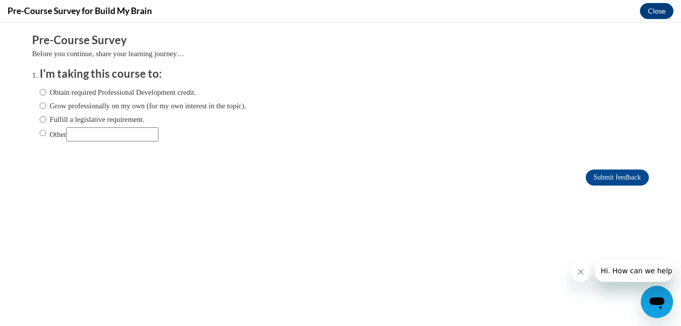
scroll to position [0, 0]
click at [40, 123] on input "Fulfill a legislative requirement." at bounding box center [43, 119] width 7 height 11
radio input "true"
click at [624, 175] on input "Submit feedback" at bounding box center [616, 177] width 63 height 16
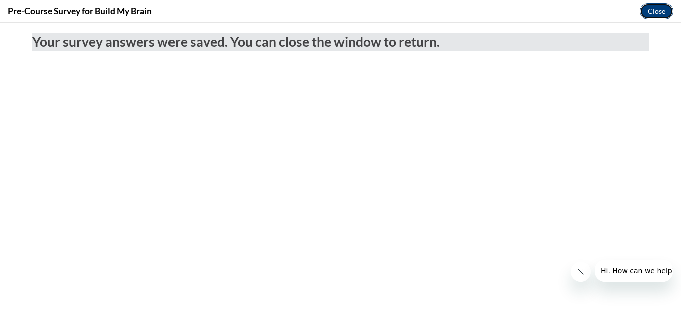
click at [655, 7] on button "Close" at bounding box center [656, 11] width 34 height 16
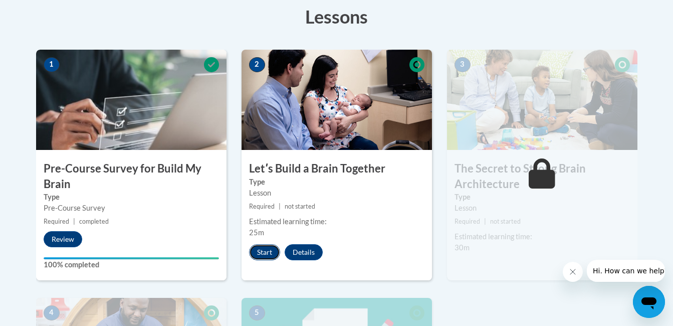
click at [266, 249] on button "Start" at bounding box center [264, 252] width 31 height 16
